Goal: Task Accomplishment & Management: Complete application form

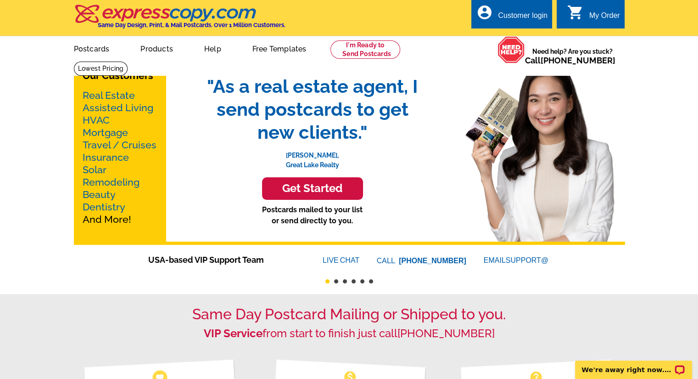
click at [533, 11] on div "Customer login" at bounding box center [523, 17] width 50 height 13
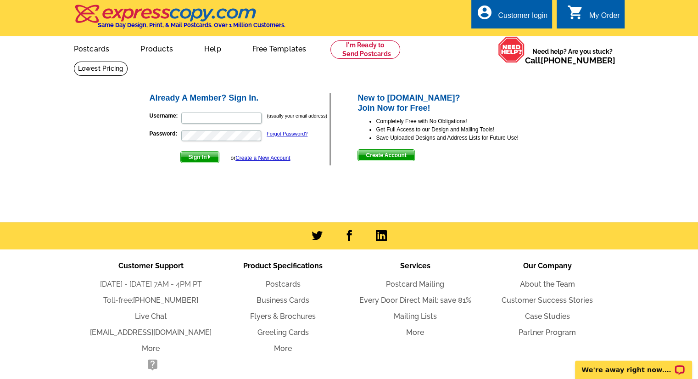
click at [393, 155] on span "Create Account" at bounding box center [386, 155] width 56 height 11
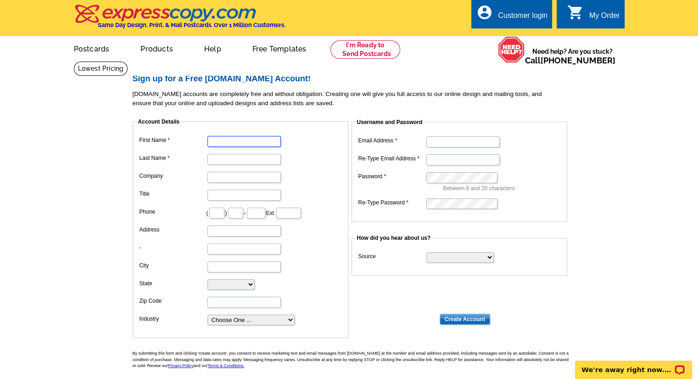
click at [257, 143] on input "First Name" at bounding box center [243, 141] width 73 height 11
type input "[PERSON_NAME]"
type input "702"
type input "306"
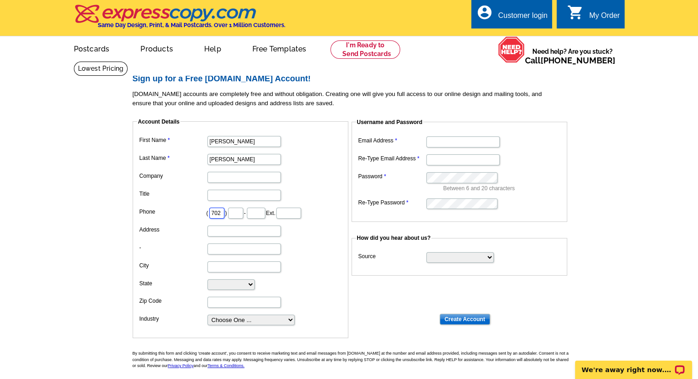
type input "2394"
type input "[STREET_ADDRESS]"
type input "Round Rock"
select select "[GEOGRAPHIC_DATA]"
type input "78665"
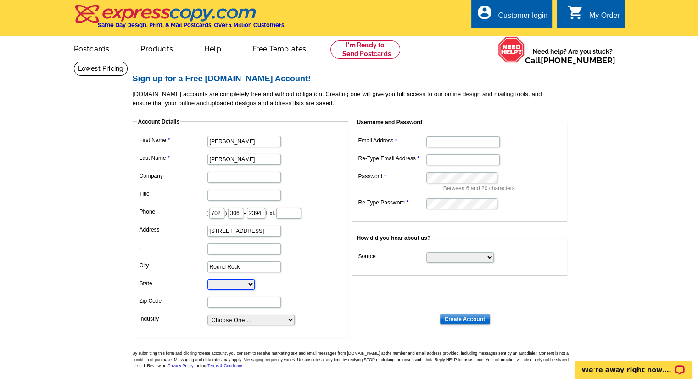
type input "[PERSON_NAME][EMAIL_ADDRESS][DOMAIN_NAME]"
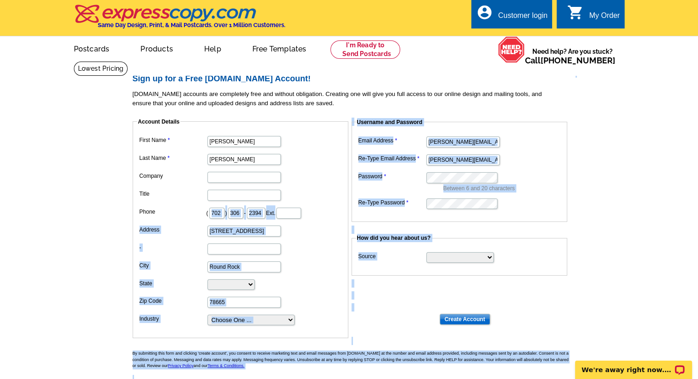
click at [95, 232] on main "Sign up for a Free expresscopy.com Account! expresscopy.com accounts are comple…" at bounding box center [349, 241] width 698 height 361
click at [224, 178] on input "Company" at bounding box center [243, 177] width 73 height 11
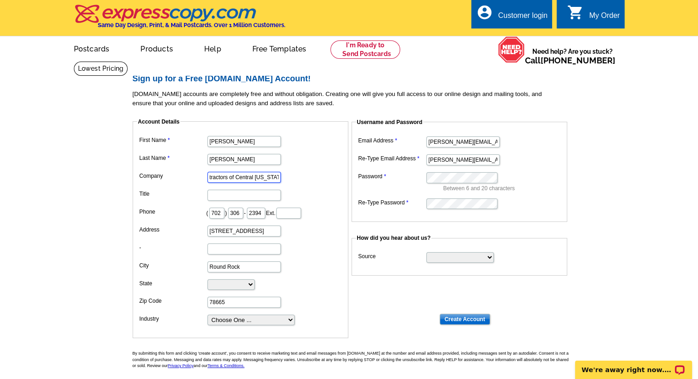
scroll to position [0, 39]
type input "Precision Contractors of Central Texas LLC"
click at [482, 256] on select "Search Engine Television Ad Direct Mail Postcard Email Referred by a friend Oth…" at bounding box center [459, 257] width 67 height 11
select select "other"
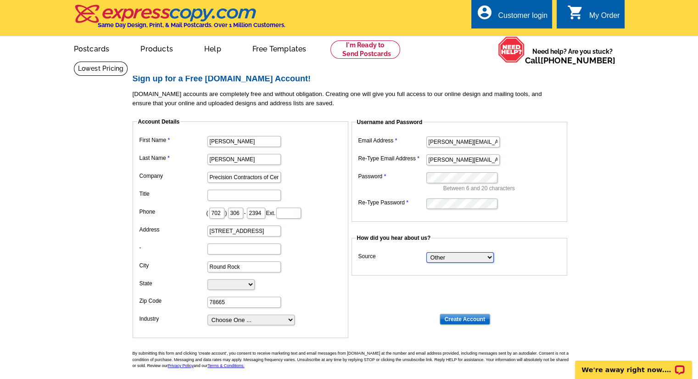
click at [426, 252] on select "Search Engine Television Ad Direct Mail Postcard Email Referred by a friend Oth…" at bounding box center [459, 257] width 67 height 11
click at [468, 324] on input "Create Account" at bounding box center [465, 319] width 50 height 11
